Goal: Task Accomplishment & Management: Manage account settings

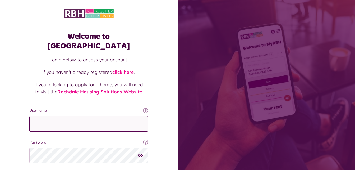
click at [53, 116] on input "Username" at bounding box center [88, 124] width 119 height 16
type input "**********"
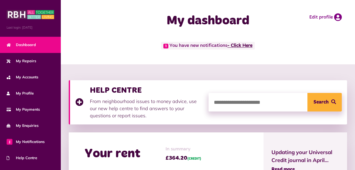
click at [246, 44] on link "- Click Here" at bounding box center [239, 45] width 25 height 5
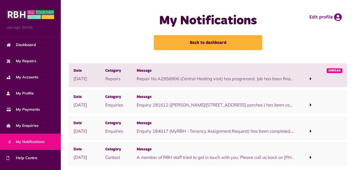
click at [310, 79] on span at bounding box center [311, 78] width 2 height 5
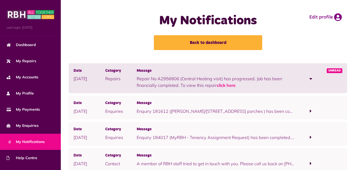
click at [338, 71] on span "Unread" at bounding box center [334, 70] width 16 height 5
click at [229, 86] on link "click here" at bounding box center [226, 84] width 19 height 5
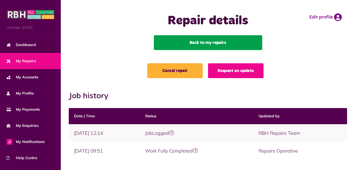
click at [217, 45] on link "Back to my repairs" at bounding box center [208, 42] width 108 height 15
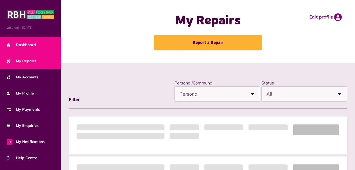
click at [17, 45] on span "Dashboard" at bounding box center [21, 45] width 29 height 6
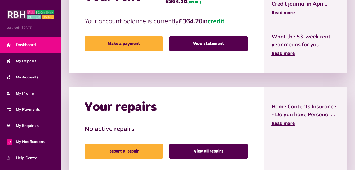
scroll to position [158, 0]
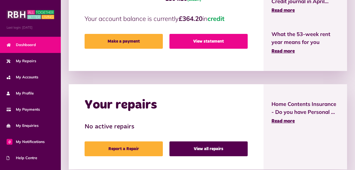
click at [214, 42] on link "View statement" at bounding box center [208, 41] width 78 height 15
